Goal: Task Accomplishment & Management: Manage account settings

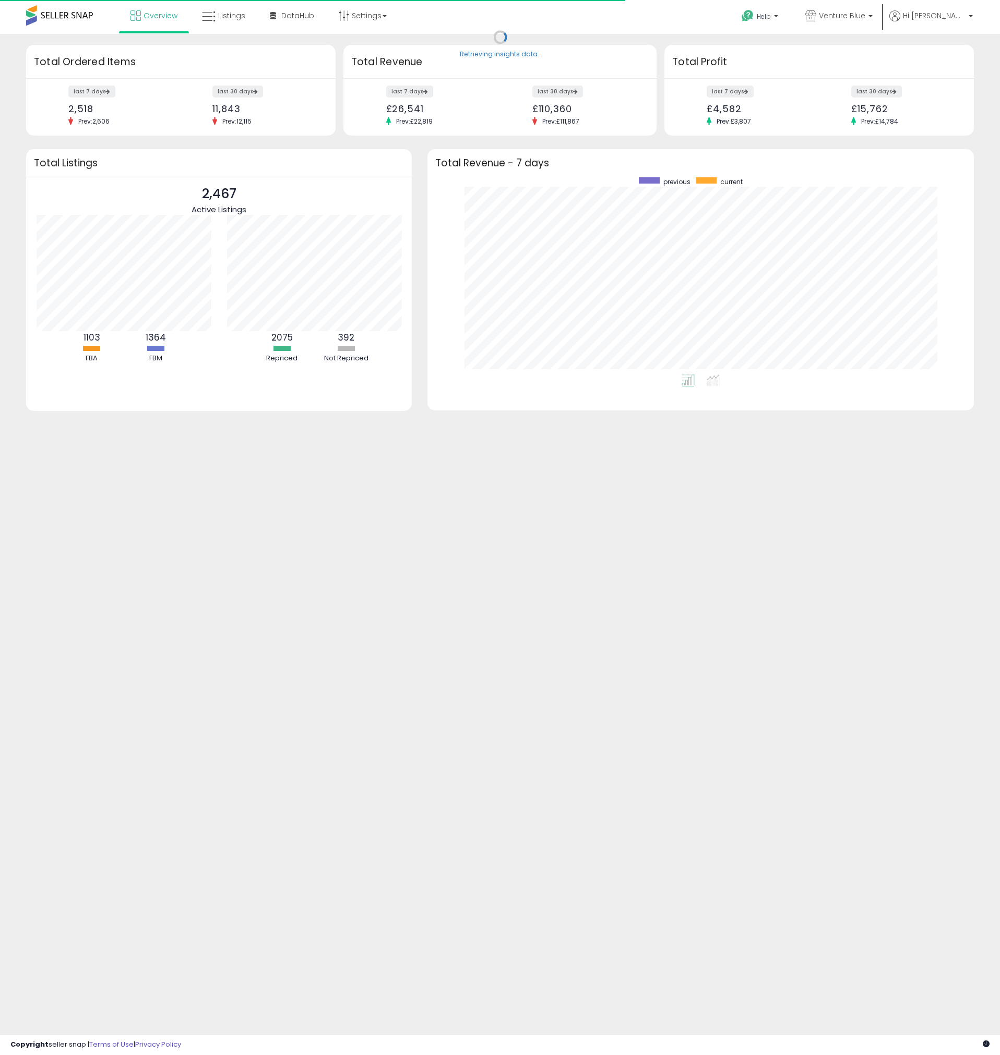
scroll to position [197, 525]
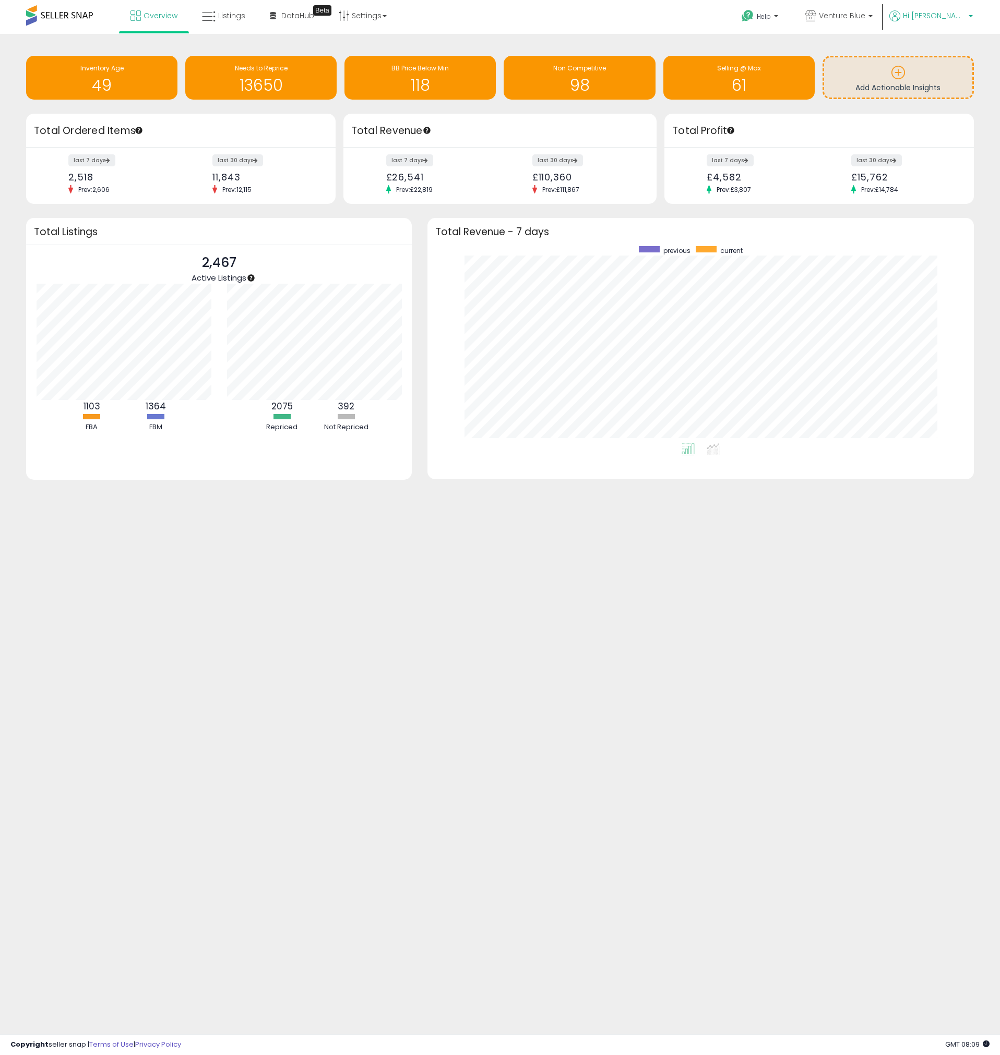
click at [940, 12] on span "Hi [PERSON_NAME]" at bounding box center [934, 15] width 63 height 10
click at [947, 61] on li "Account" at bounding box center [948, 56] width 43 height 26
click at [947, 58] on link "Account" at bounding box center [949, 56] width 28 height 10
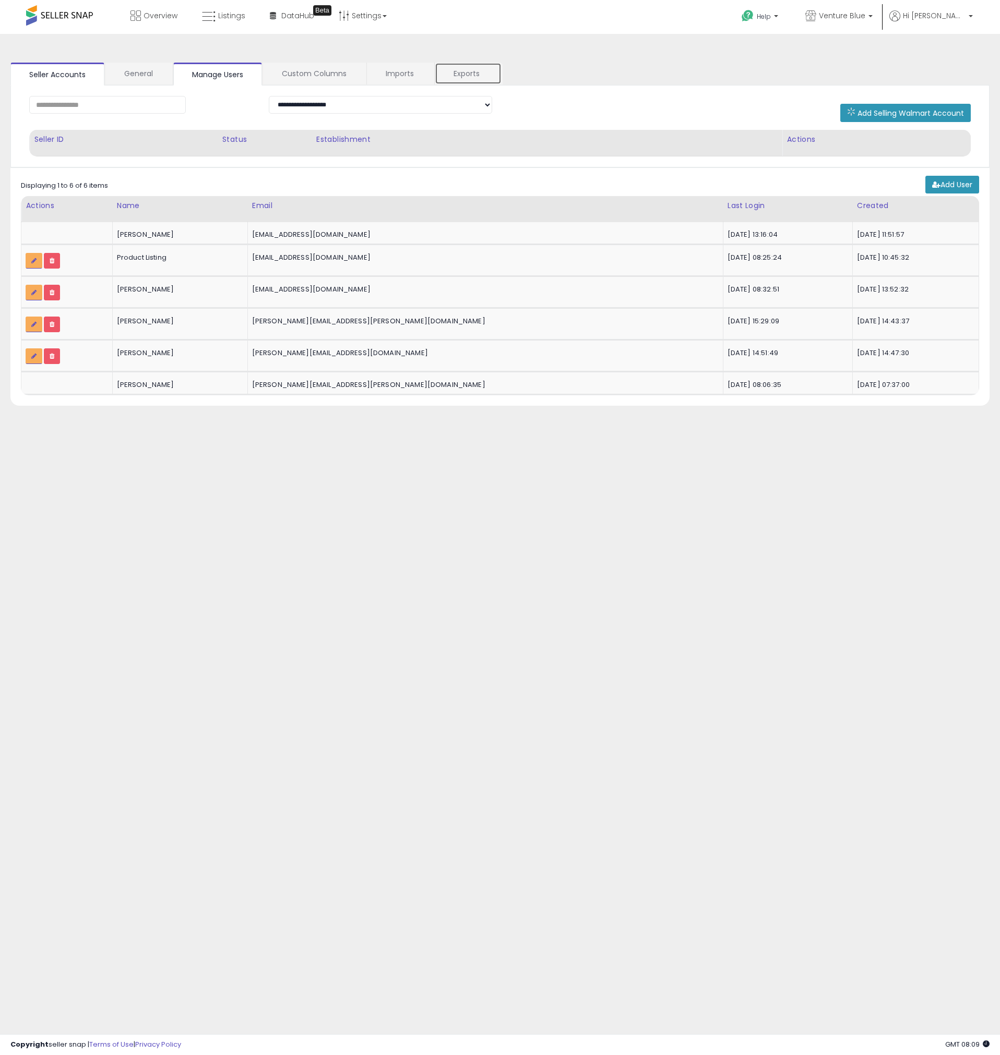
click at [475, 74] on link "Exports" at bounding box center [468, 74] width 67 height 22
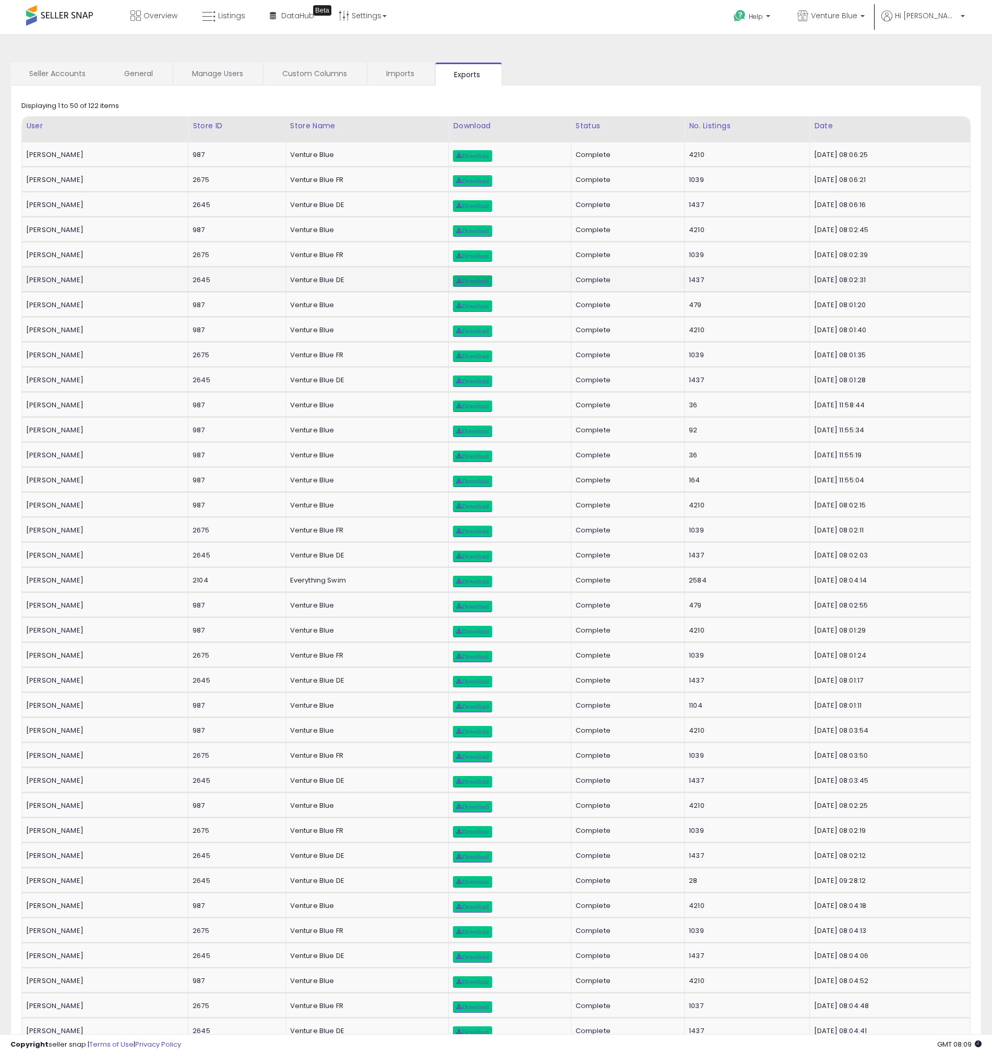
click at [456, 281] on span "Download" at bounding box center [472, 281] width 32 height 6
click at [456, 231] on span "Download" at bounding box center [472, 231] width 32 height 6
click at [456, 209] on span "Download" at bounding box center [472, 206] width 32 height 6
click at [456, 159] on span "Download" at bounding box center [472, 156] width 32 height 6
